Goal: Find specific page/section: Find specific page/section

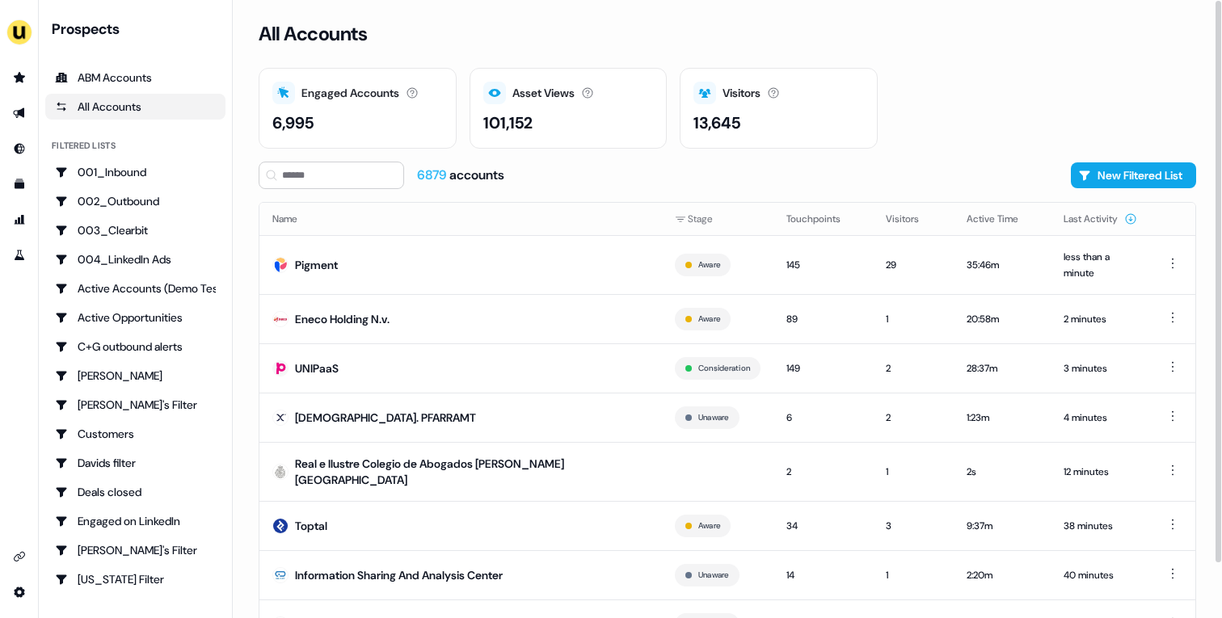
scroll to position [60, 0]
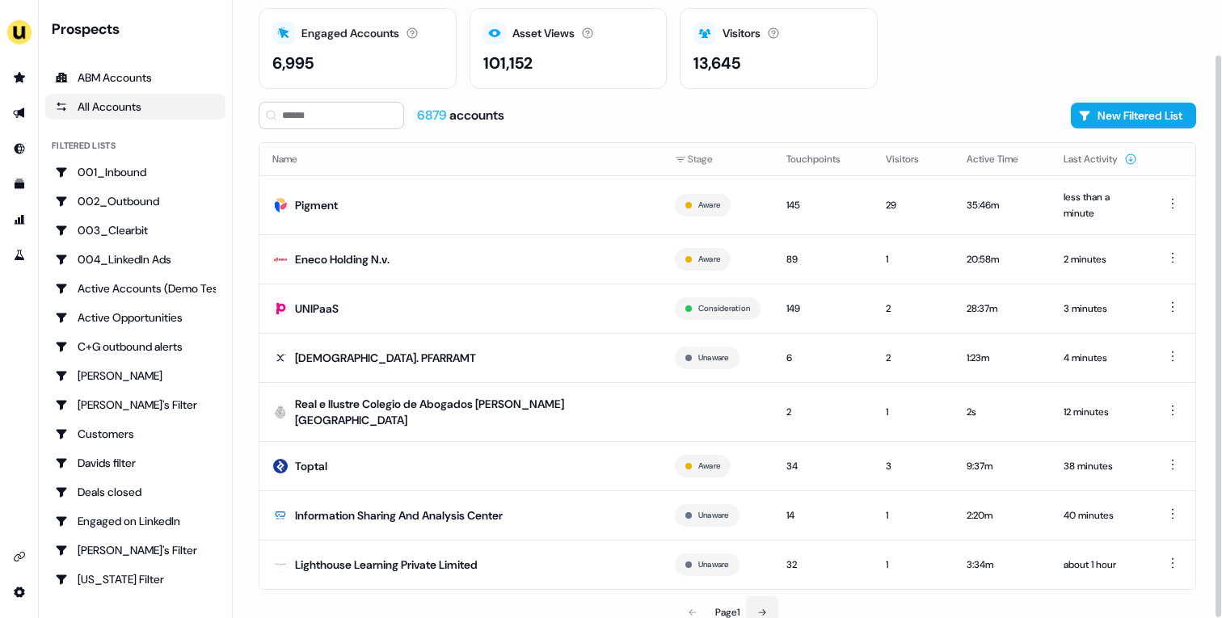
click at [774, 571] on button at bounding box center [762, 613] width 32 height 32
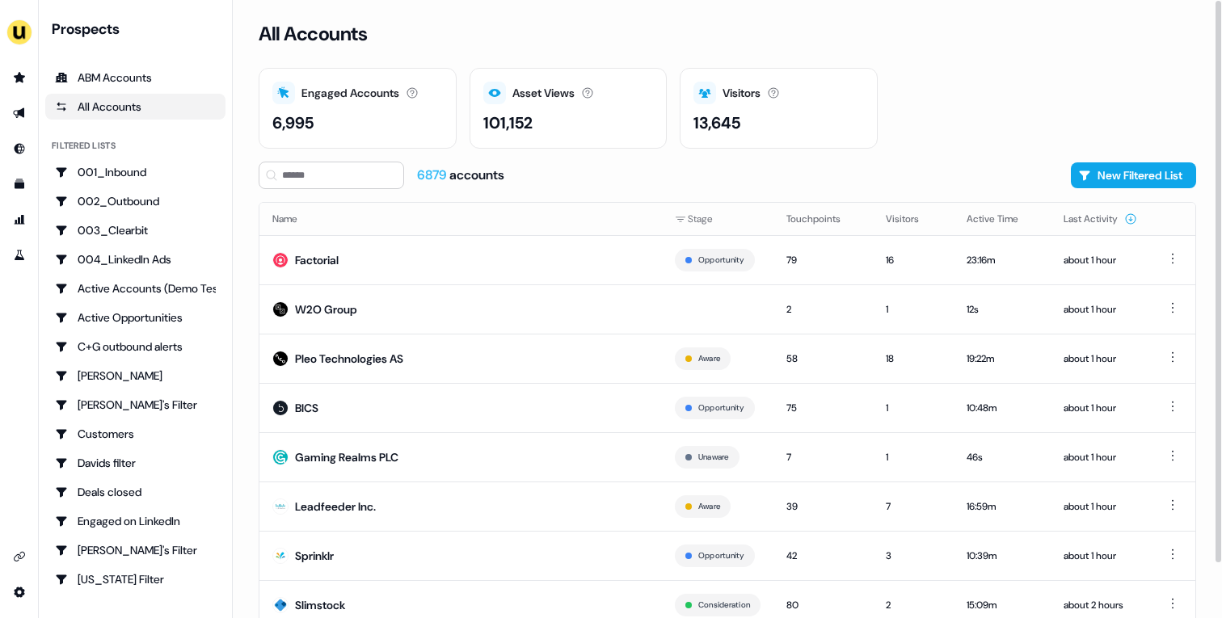
scroll to position [50, 0]
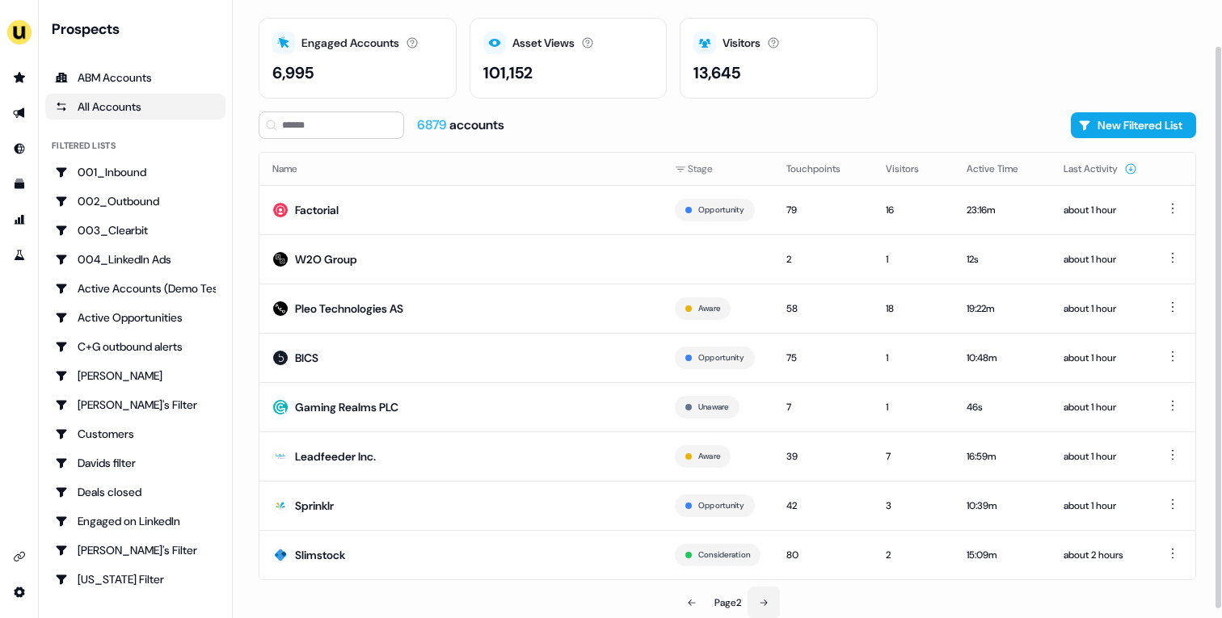
click at [763, 571] on button at bounding box center [764, 603] width 32 height 32
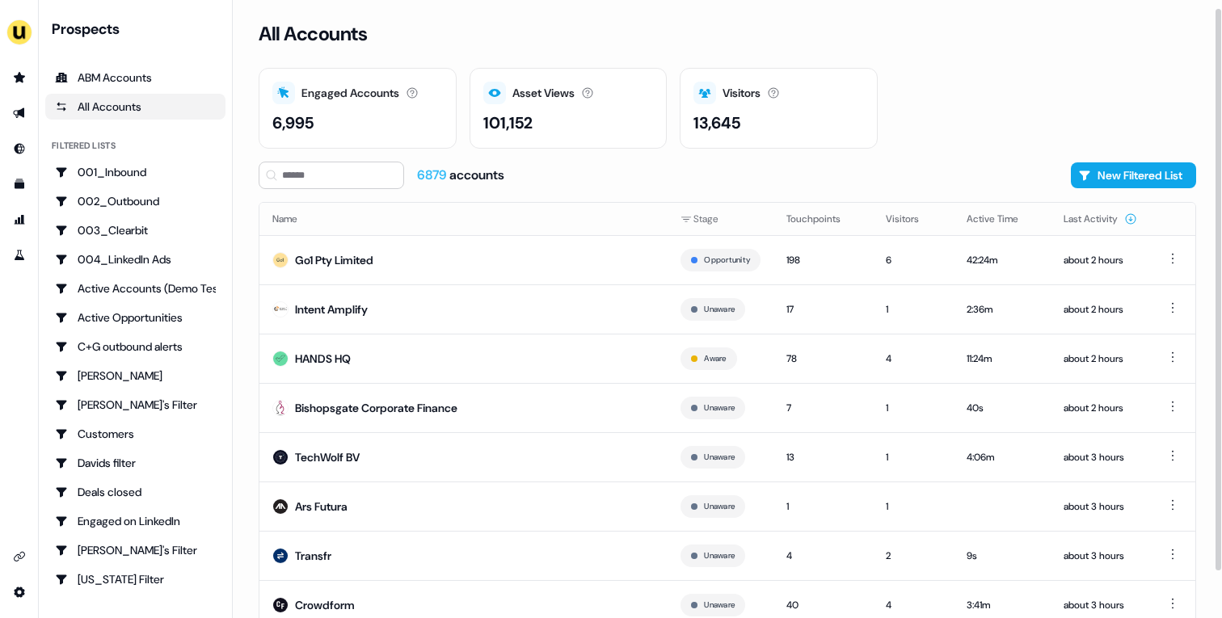
scroll to position [50, 0]
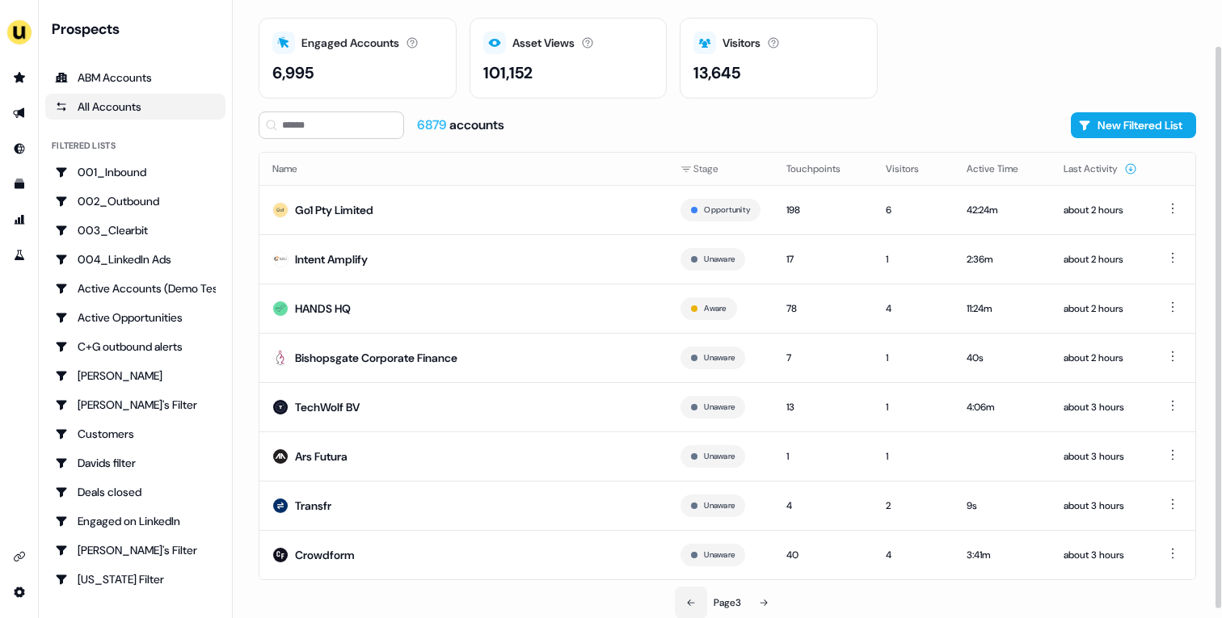
click at [686, 571] on button at bounding box center [691, 603] width 32 height 32
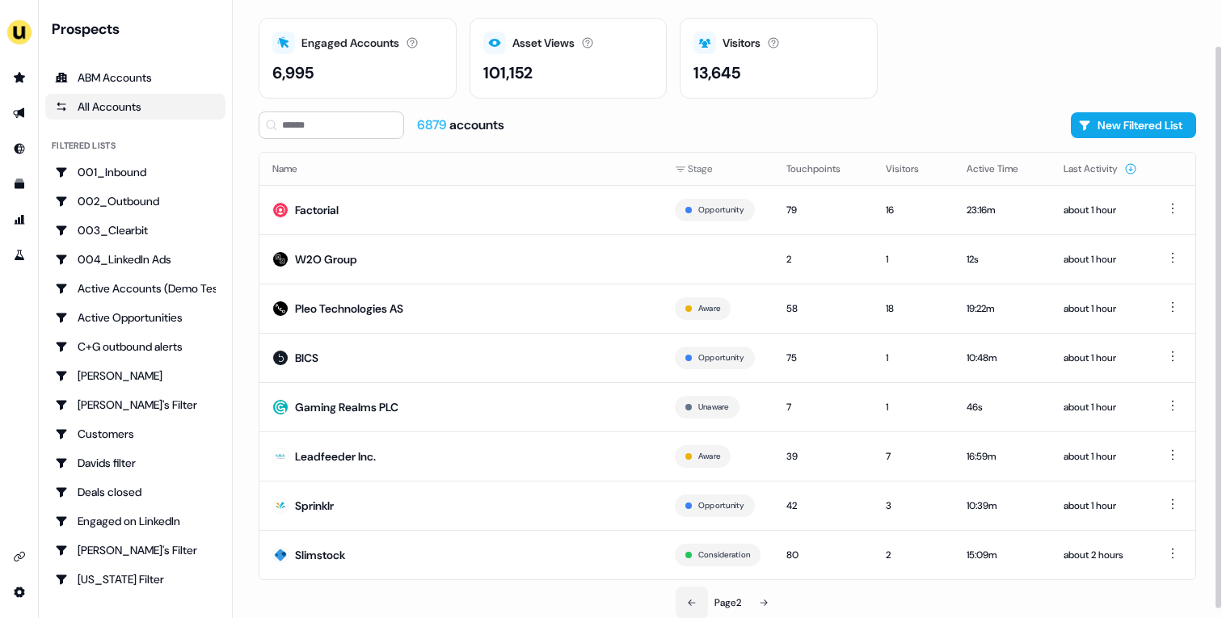
click at [693, 571] on button at bounding box center [692, 603] width 32 height 32
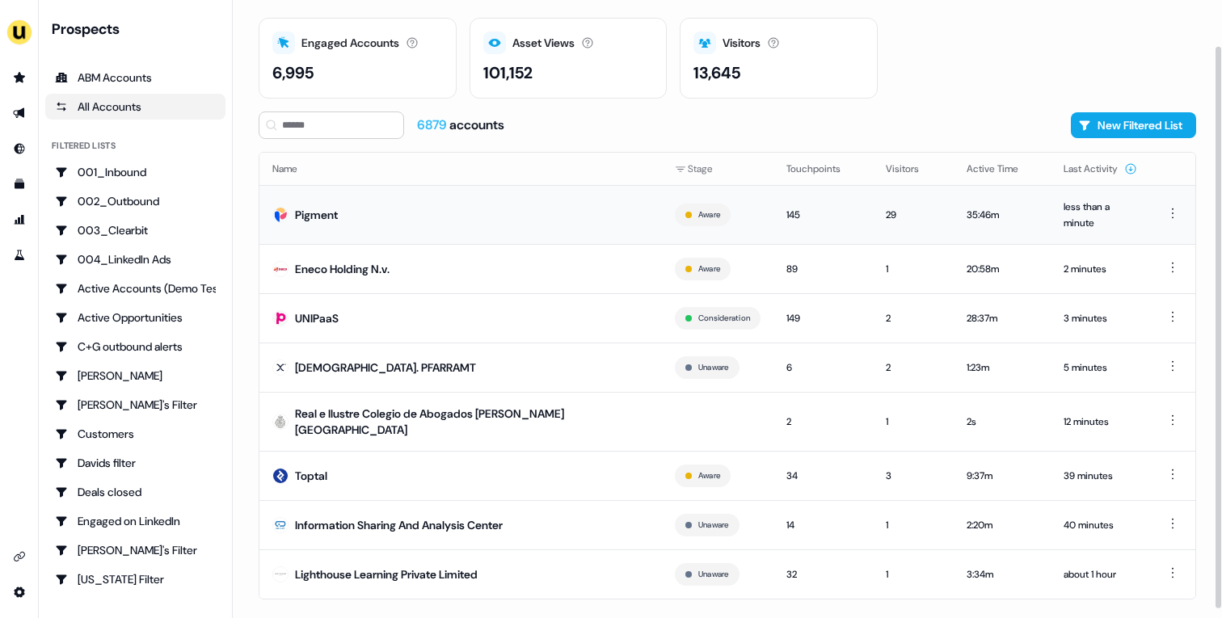
click at [410, 225] on td "Pigment" at bounding box center [460, 214] width 403 height 59
